Goal: Transaction & Acquisition: Download file/media

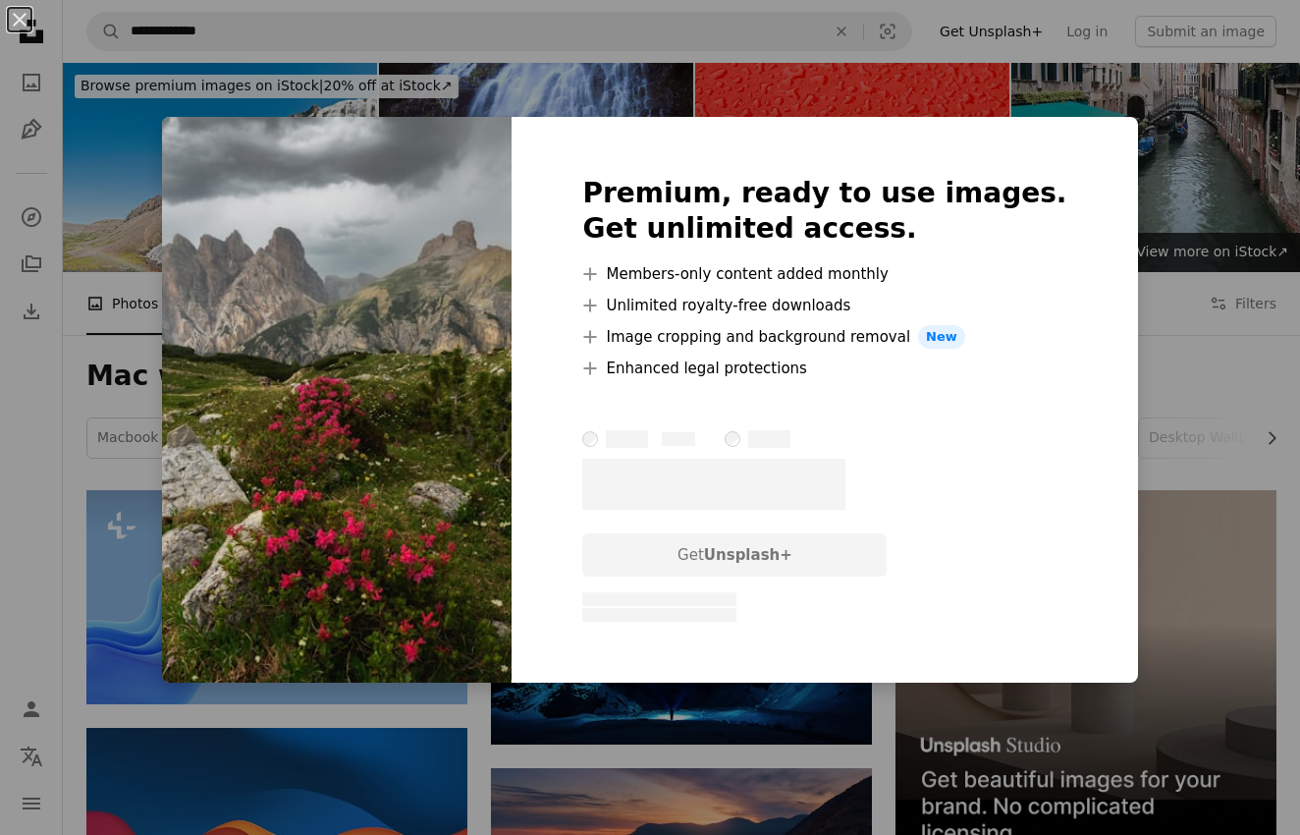
scroll to position [2134, 0]
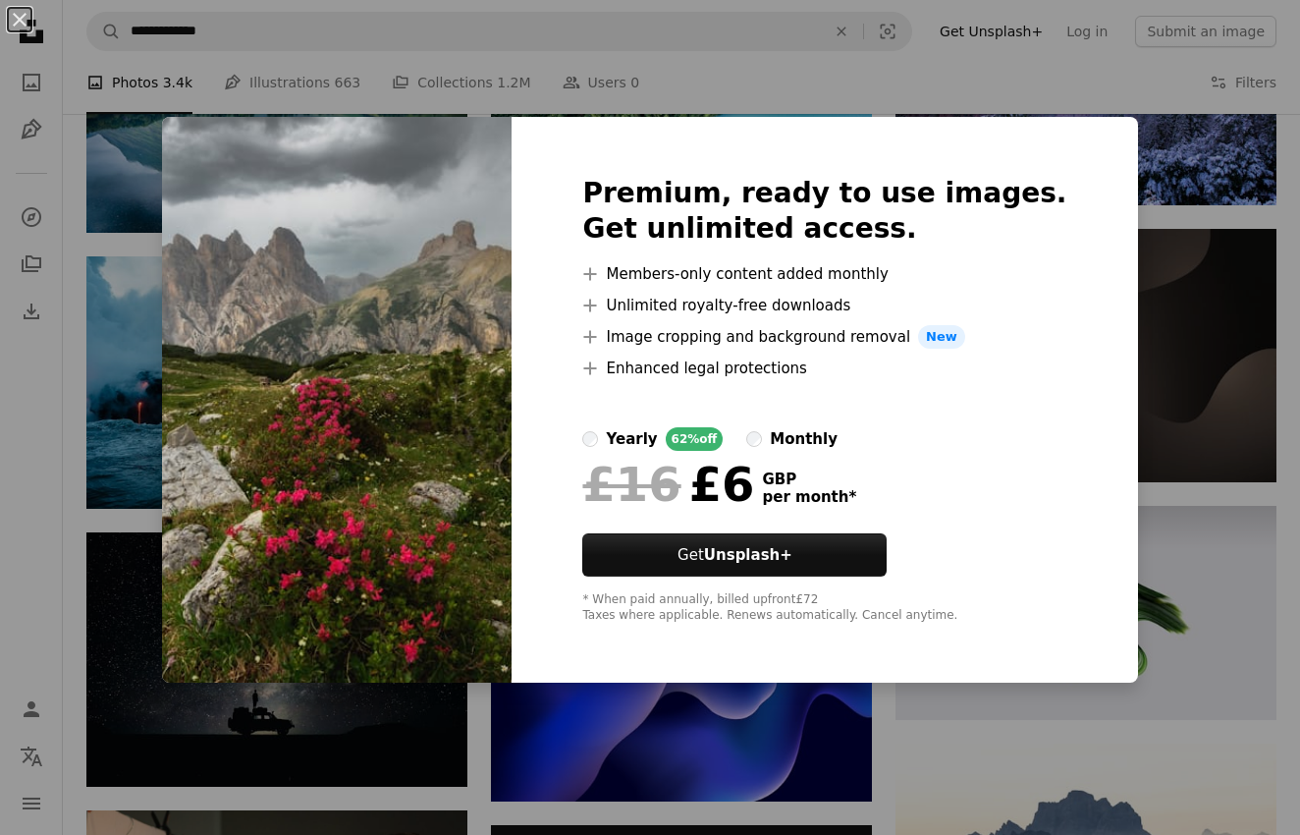
click at [1194, 376] on div "An X shape Premium, ready to use images. Get unlimited access. A plus sign Memb…" at bounding box center [650, 417] width 1300 height 835
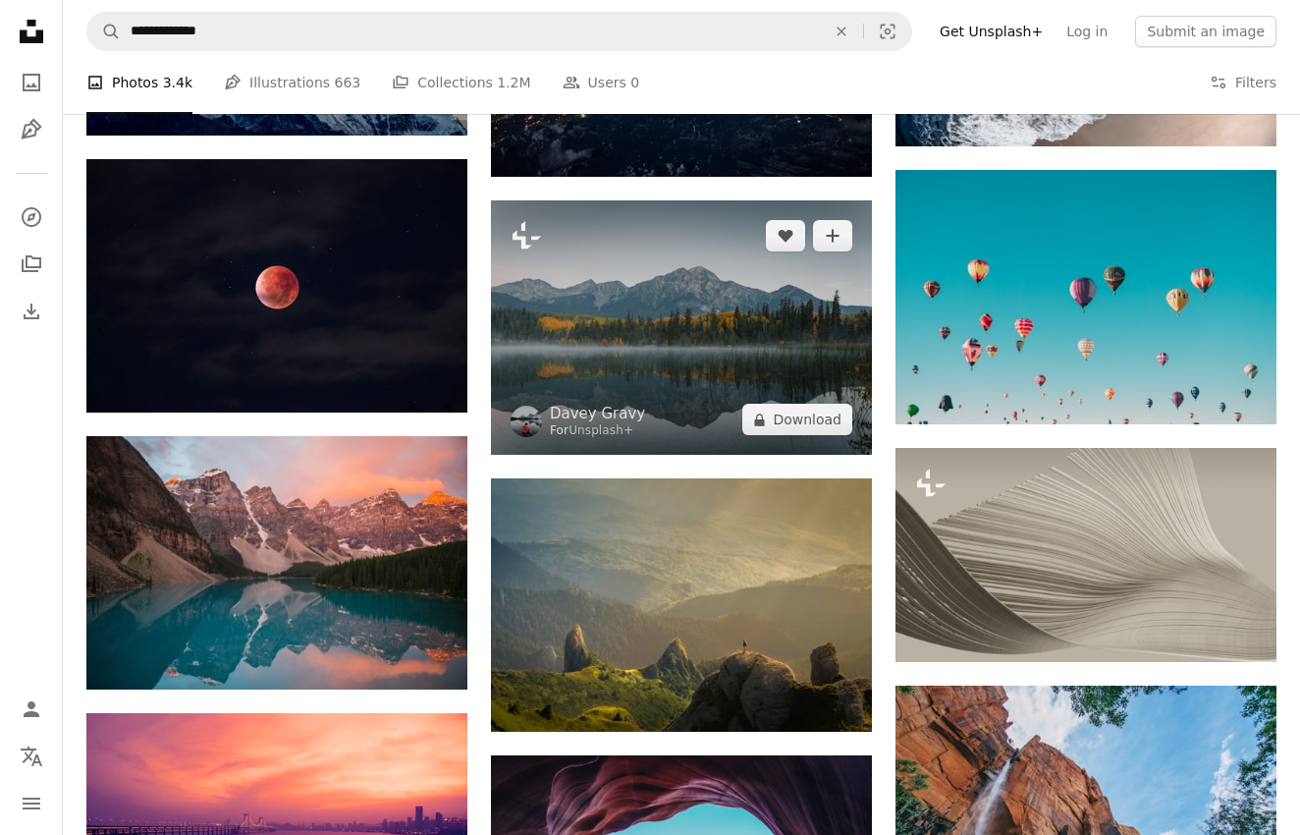
scroll to position [1125, 0]
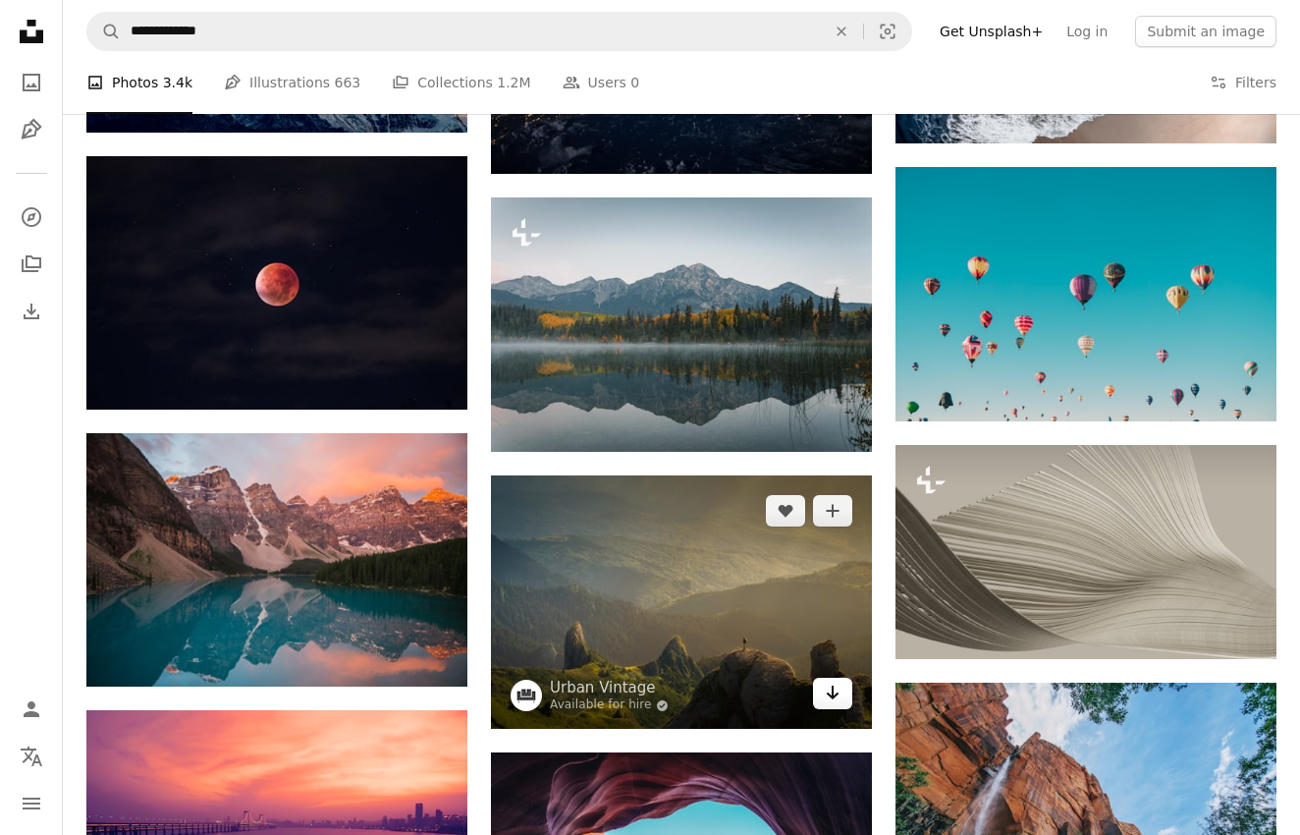
click at [824, 699] on link "Arrow pointing down" at bounding box center [832, 693] width 39 height 31
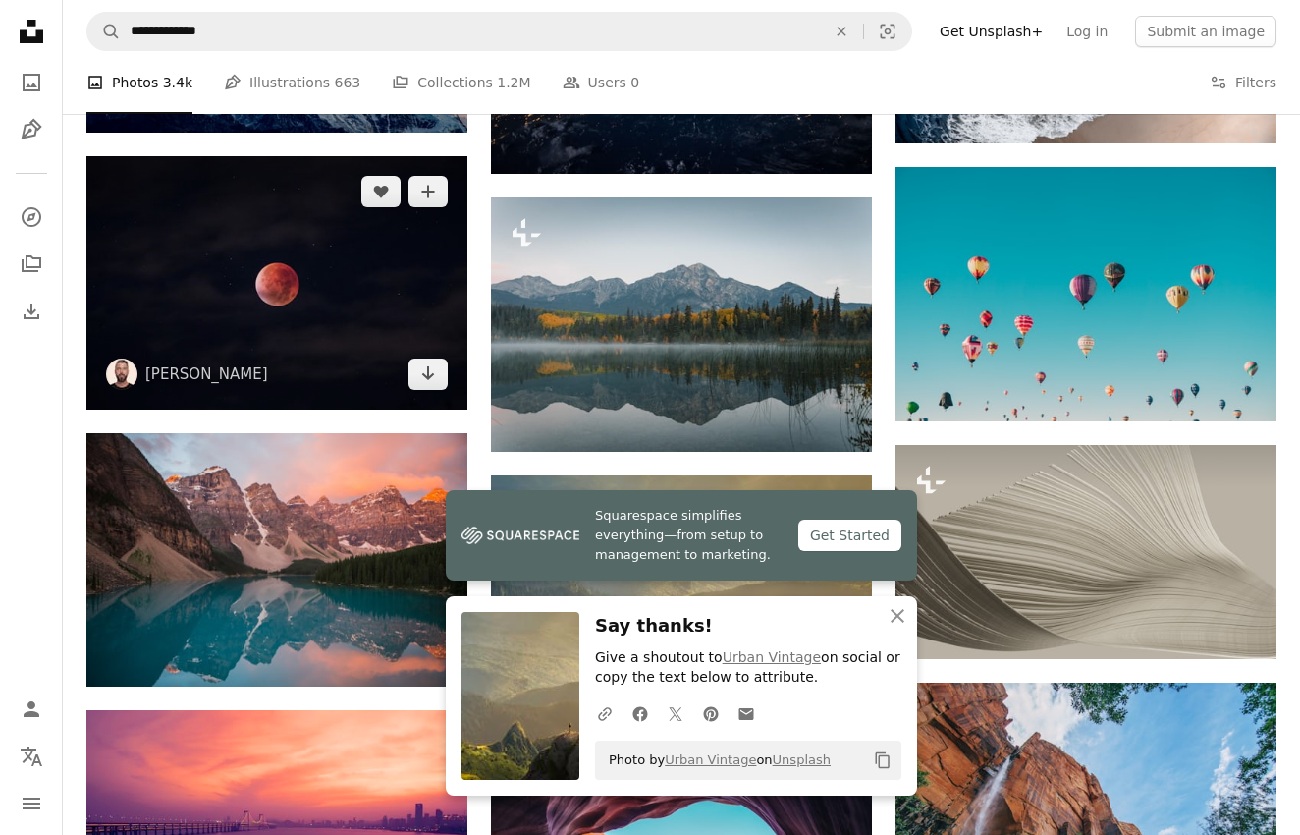
click at [240, 381] on img at bounding box center [276, 282] width 381 height 253
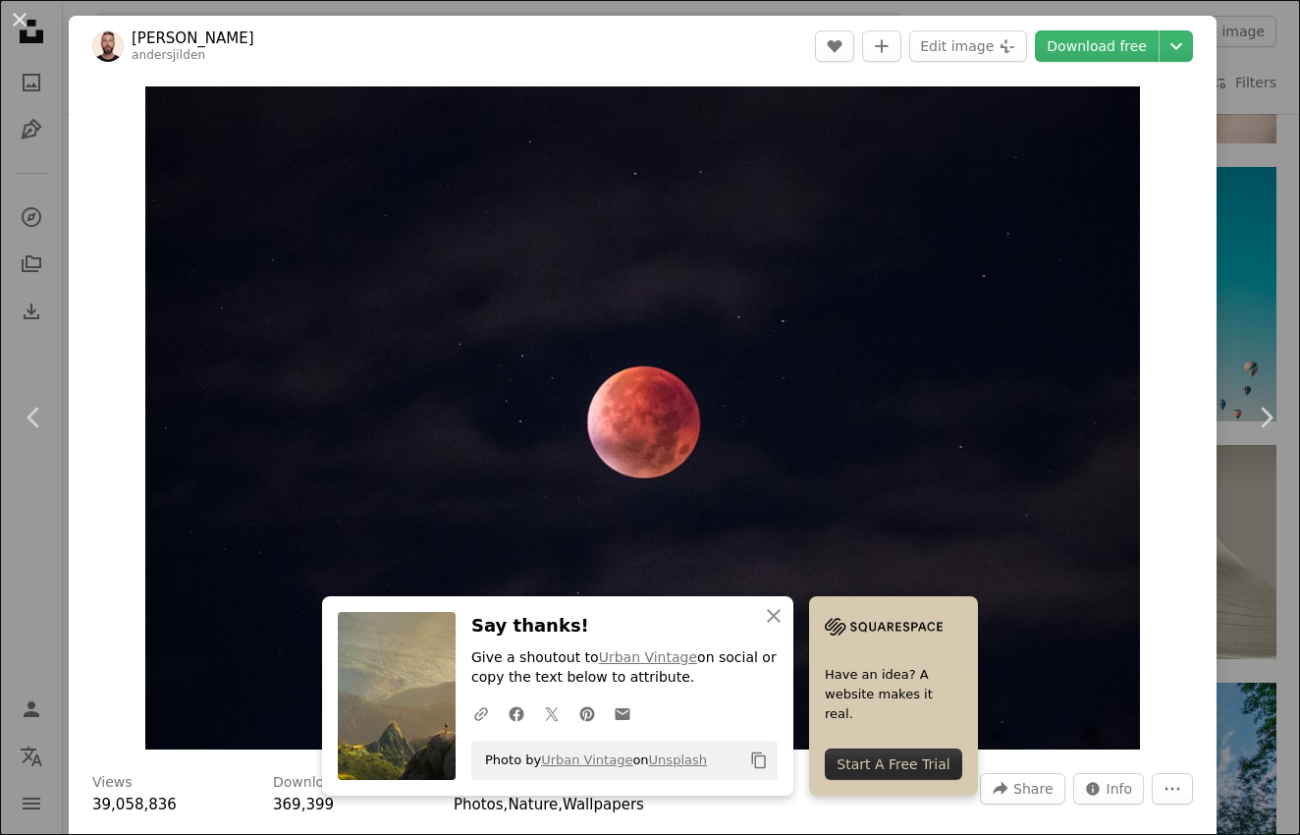
click at [23, 18] on button "An X shape" at bounding box center [20, 20] width 24 height 24
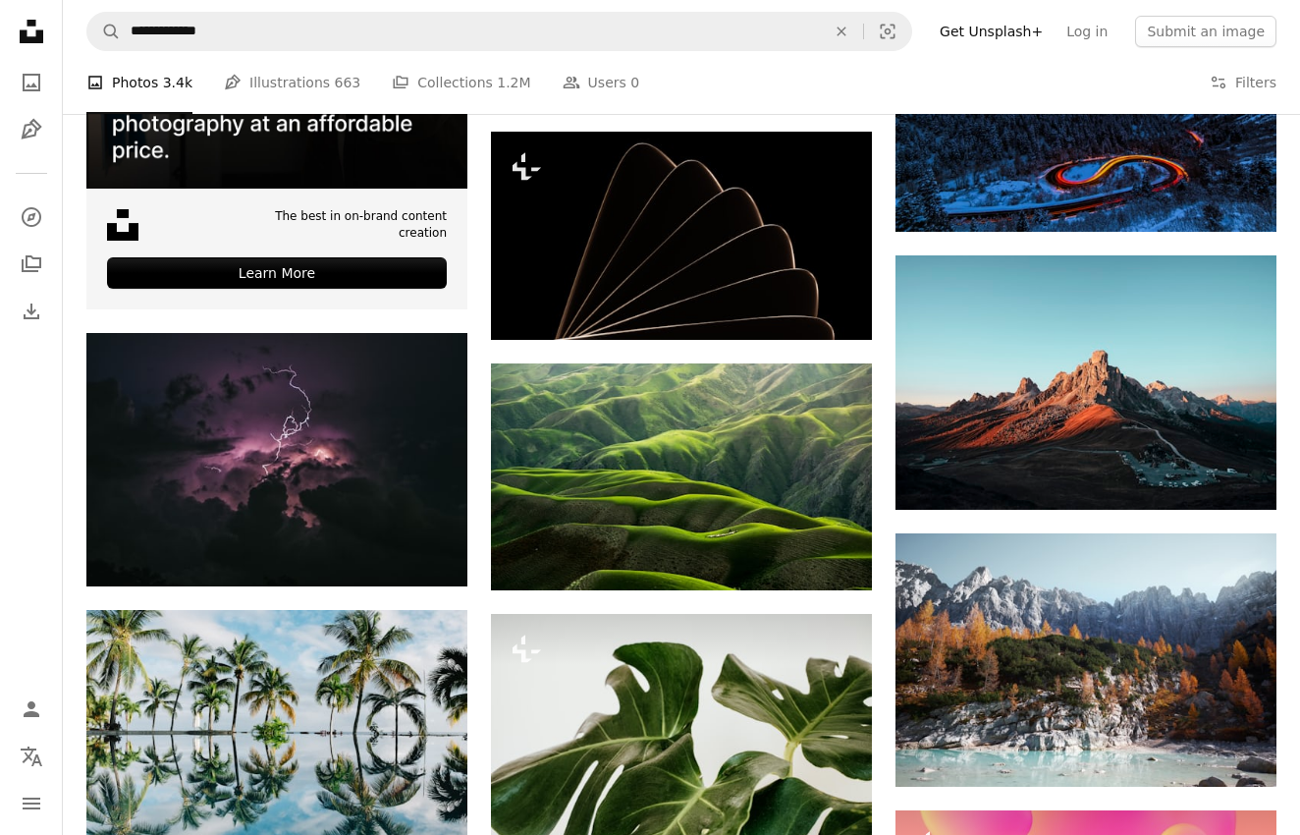
scroll to position [3141, 0]
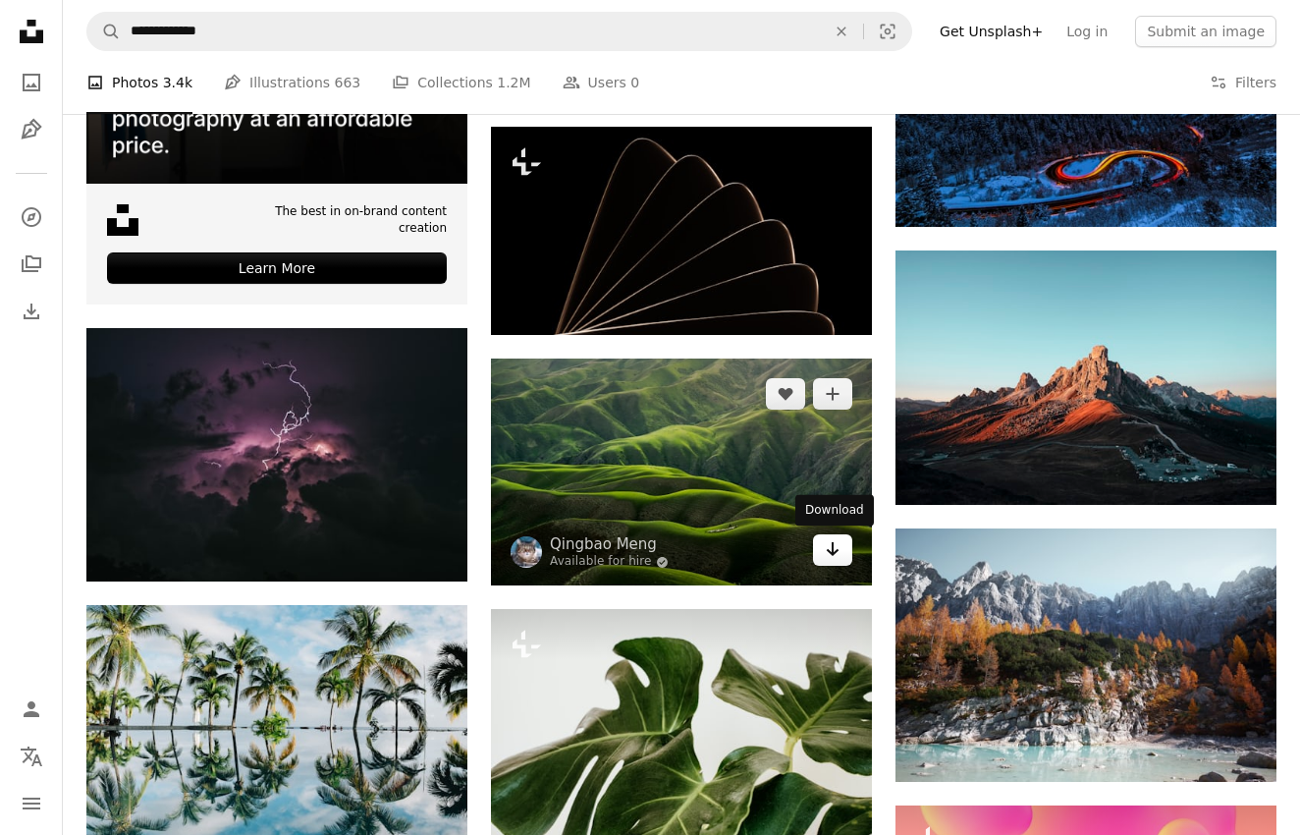
click at [829, 548] on icon "Arrow pointing down" at bounding box center [833, 549] width 16 height 24
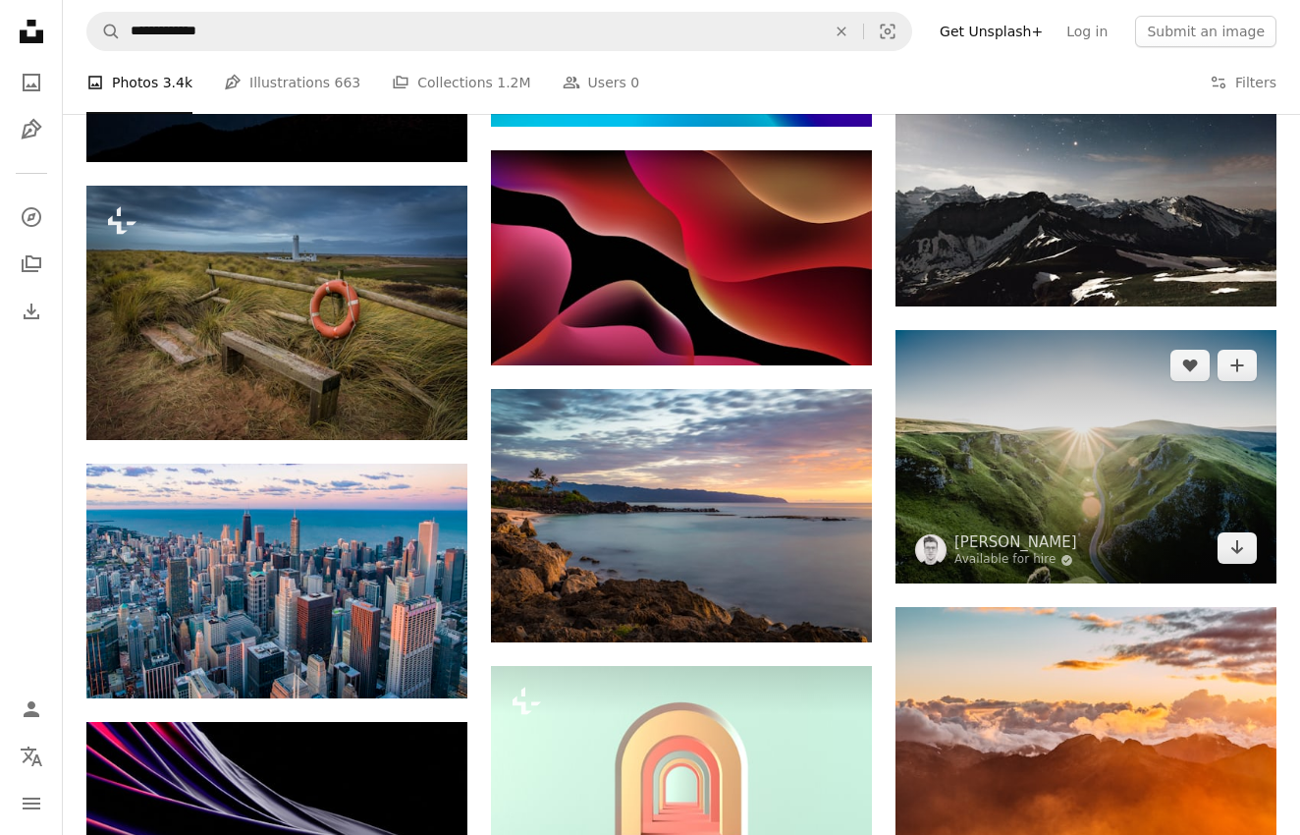
scroll to position [5795, 0]
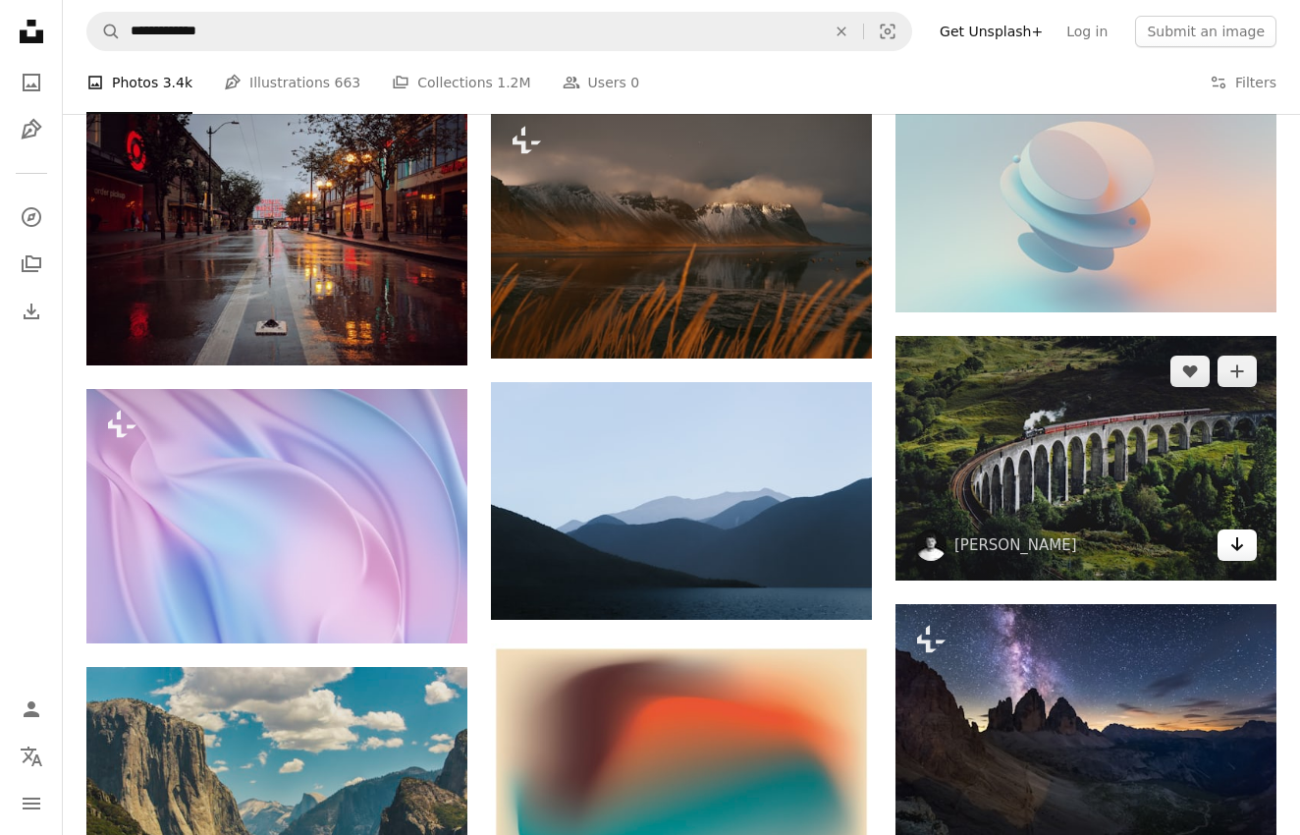
click at [1240, 545] on icon "Download" at bounding box center [1237, 544] width 13 height 14
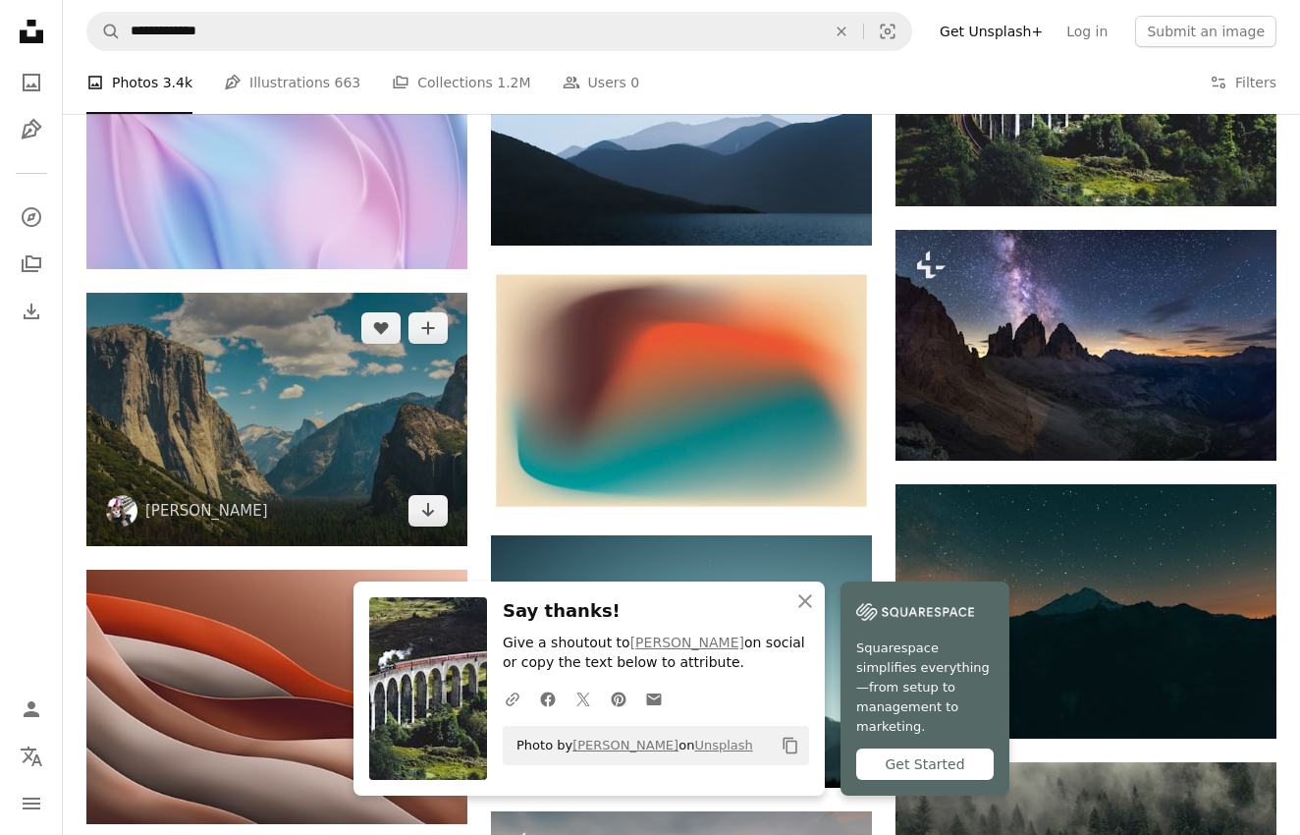
scroll to position [8924, 0]
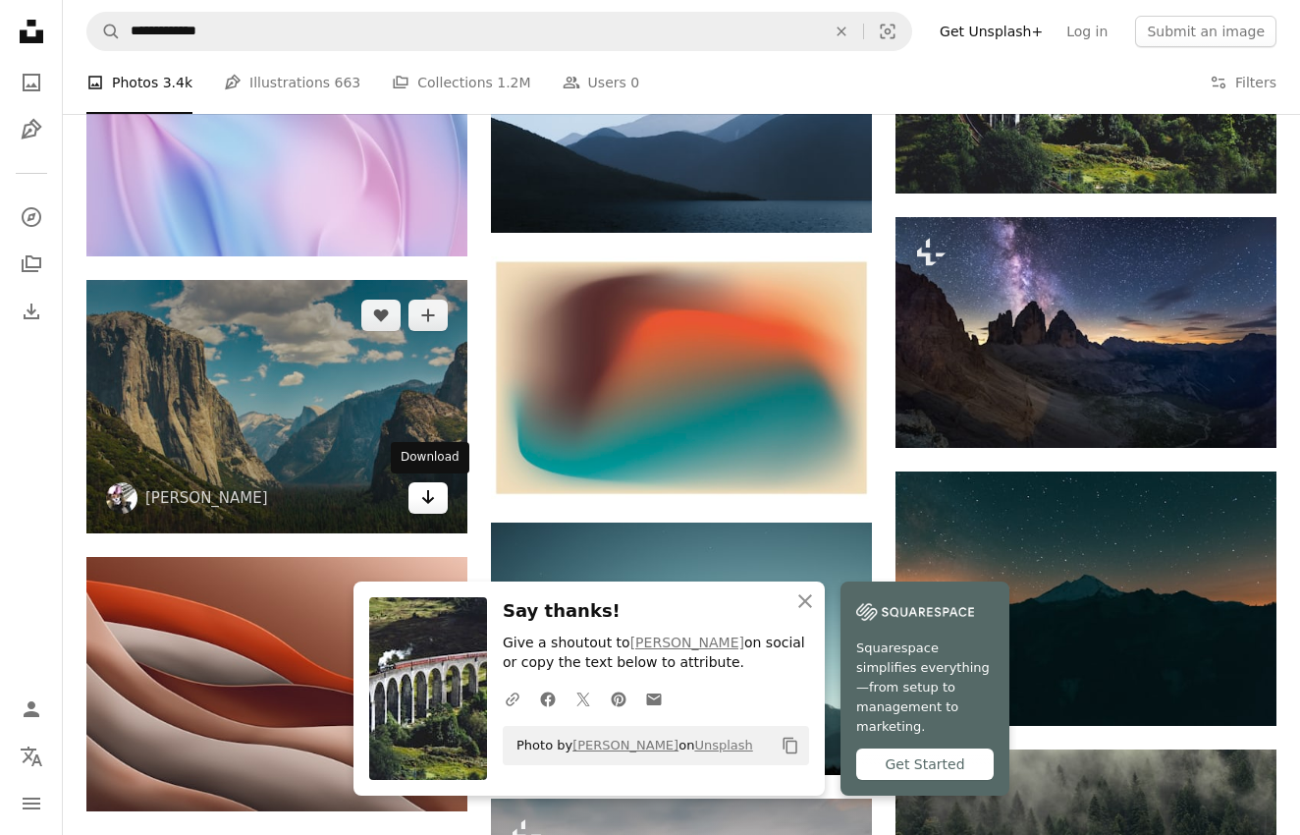
click at [439, 500] on link "Arrow pointing down" at bounding box center [427, 497] width 39 height 31
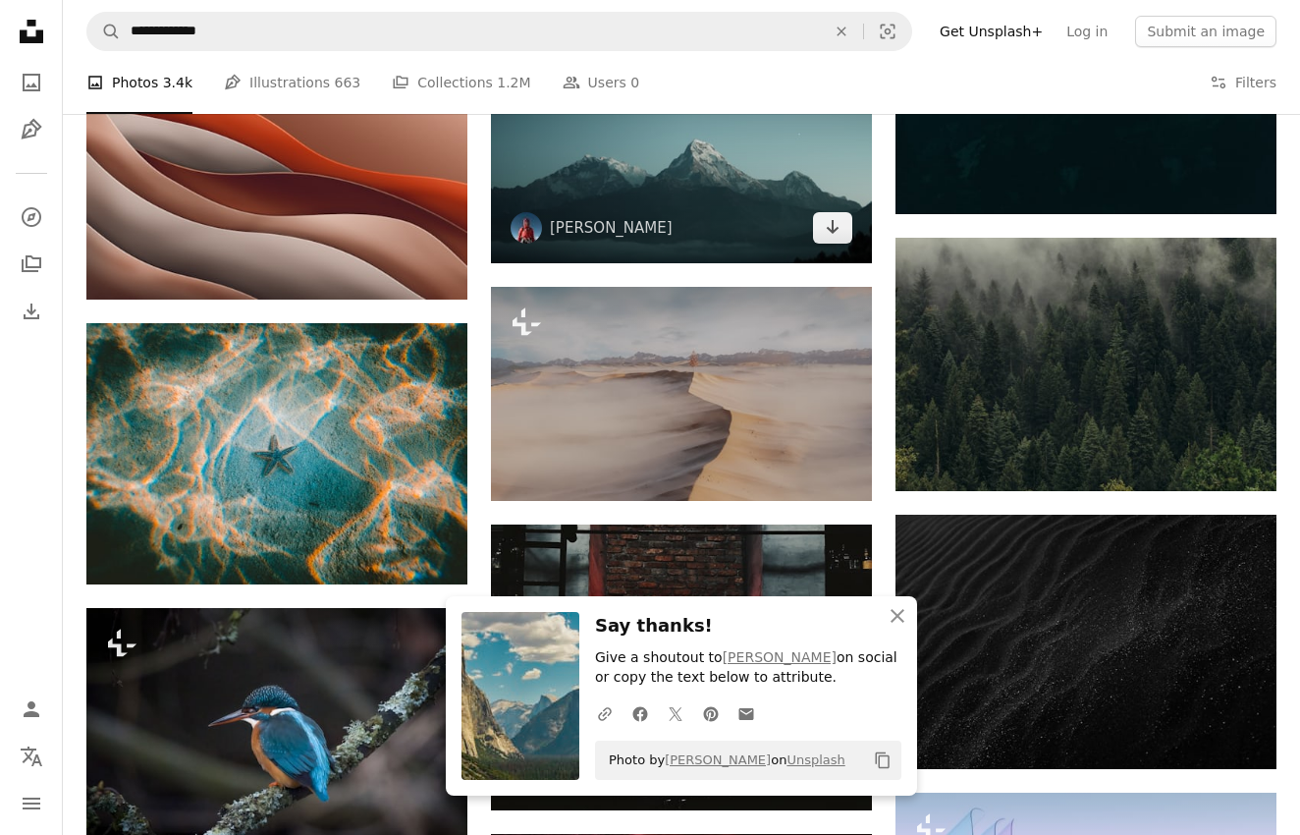
scroll to position [9441, 0]
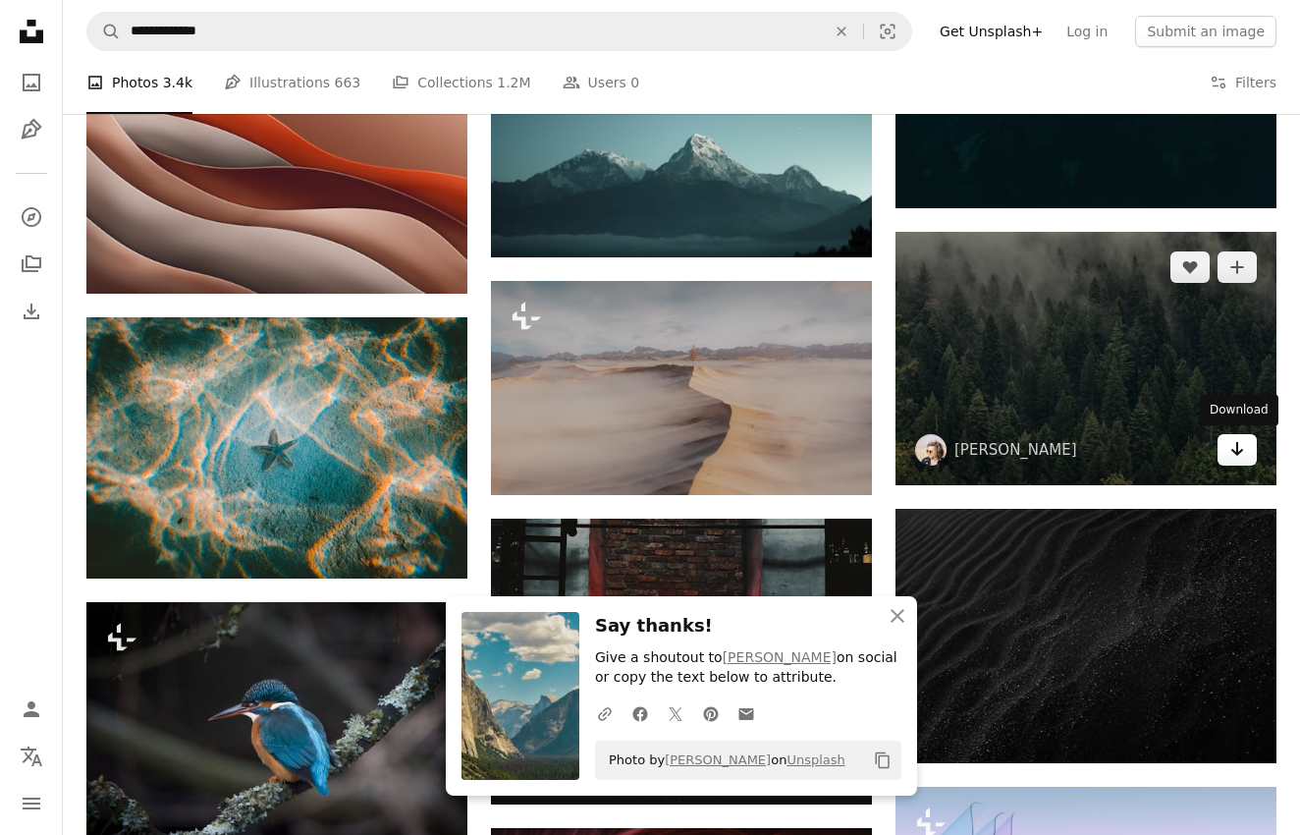
click at [1236, 451] on icon "Download" at bounding box center [1237, 449] width 13 height 14
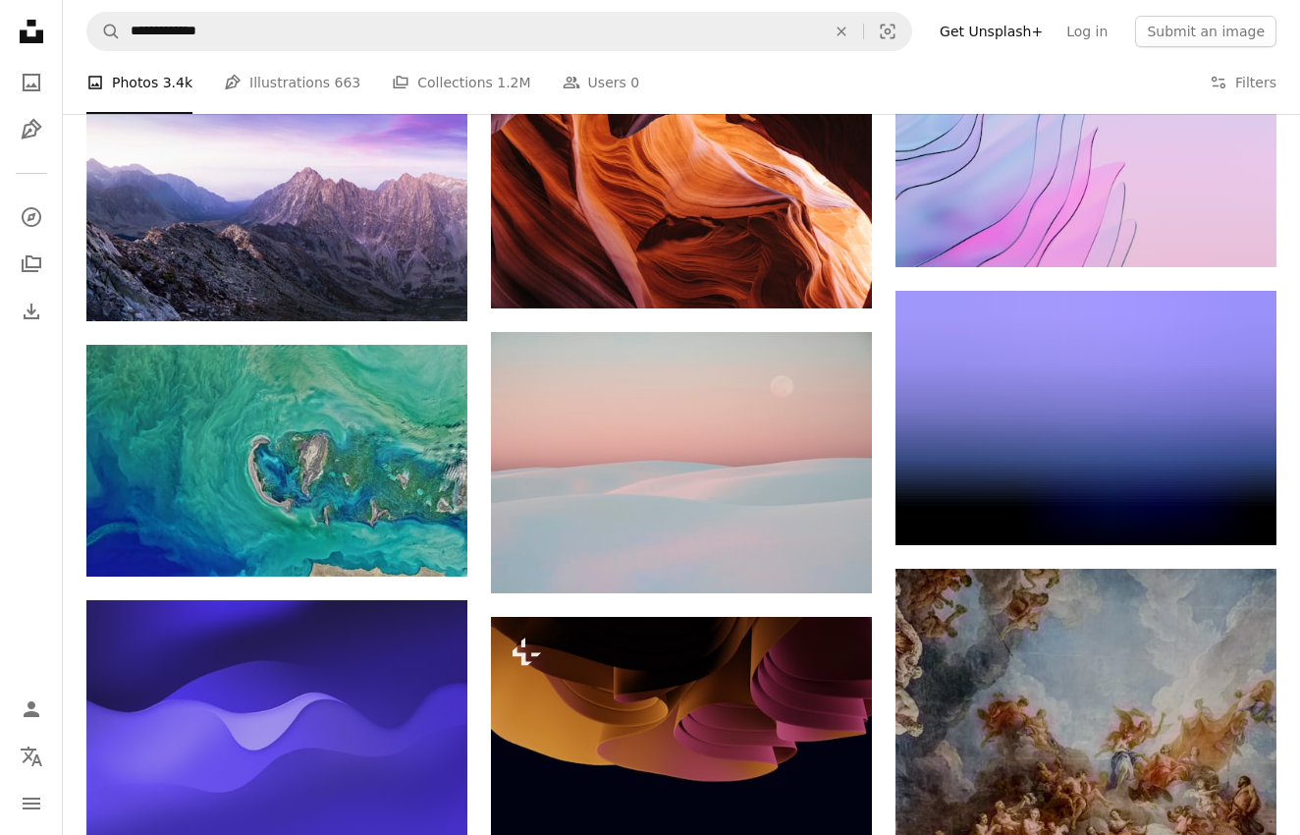
scroll to position [10222, 0]
